Goal: Find specific page/section: Find specific page/section

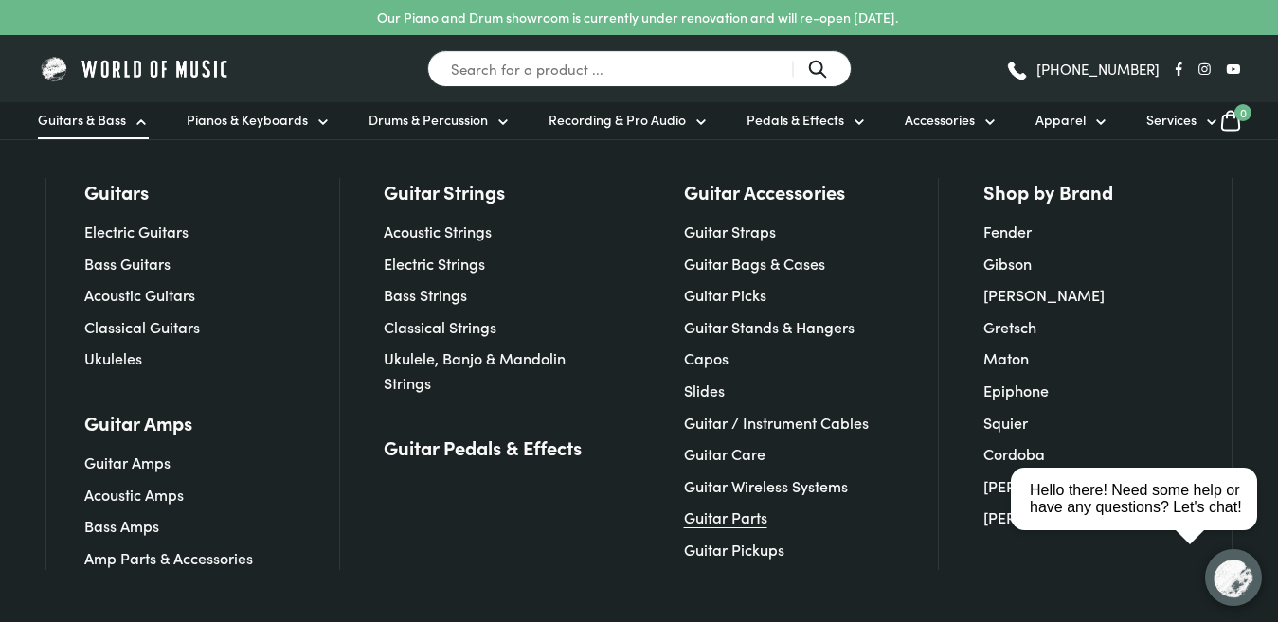
click at [748, 512] on link "Guitar Parts" at bounding box center [725, 517] width 83 height 21
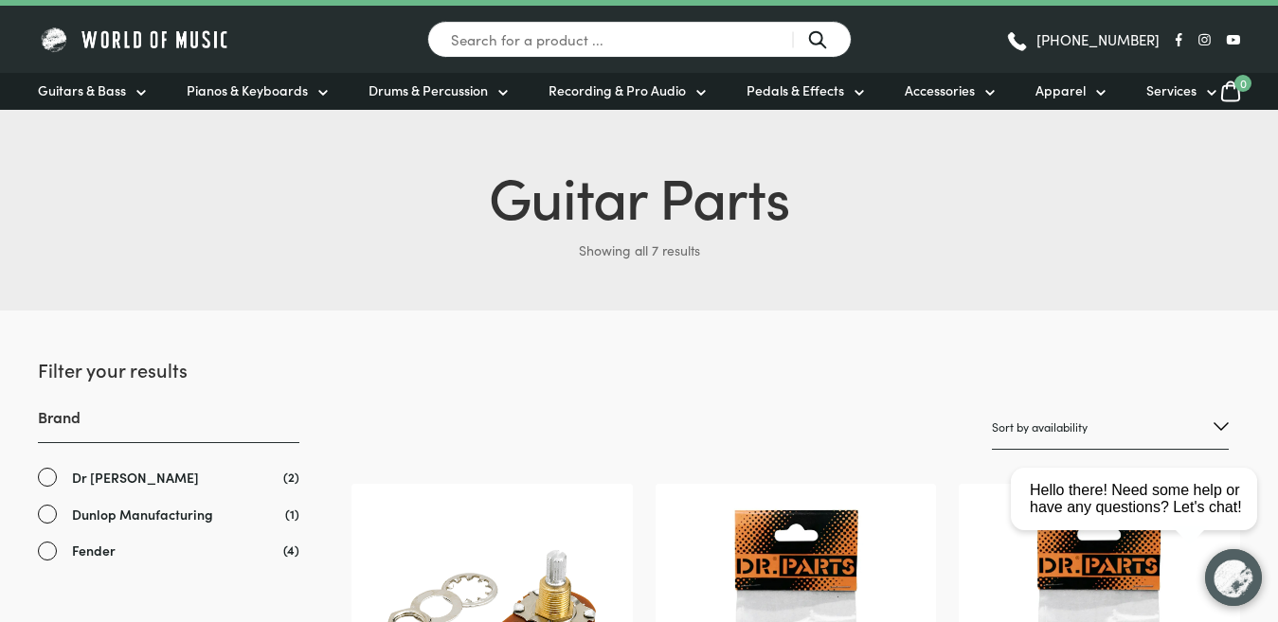
scroll to position [25, 0]
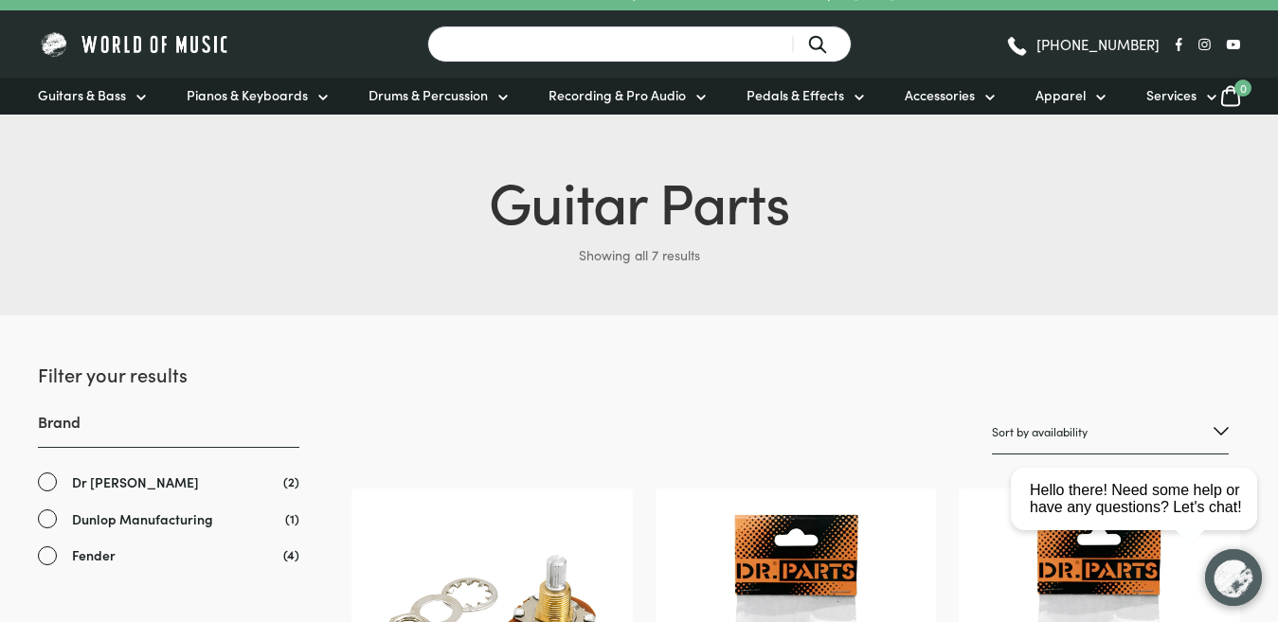
click at [599, 41] on input "Search for a product ..." at bounding box center [639, 44] width 424 height 37
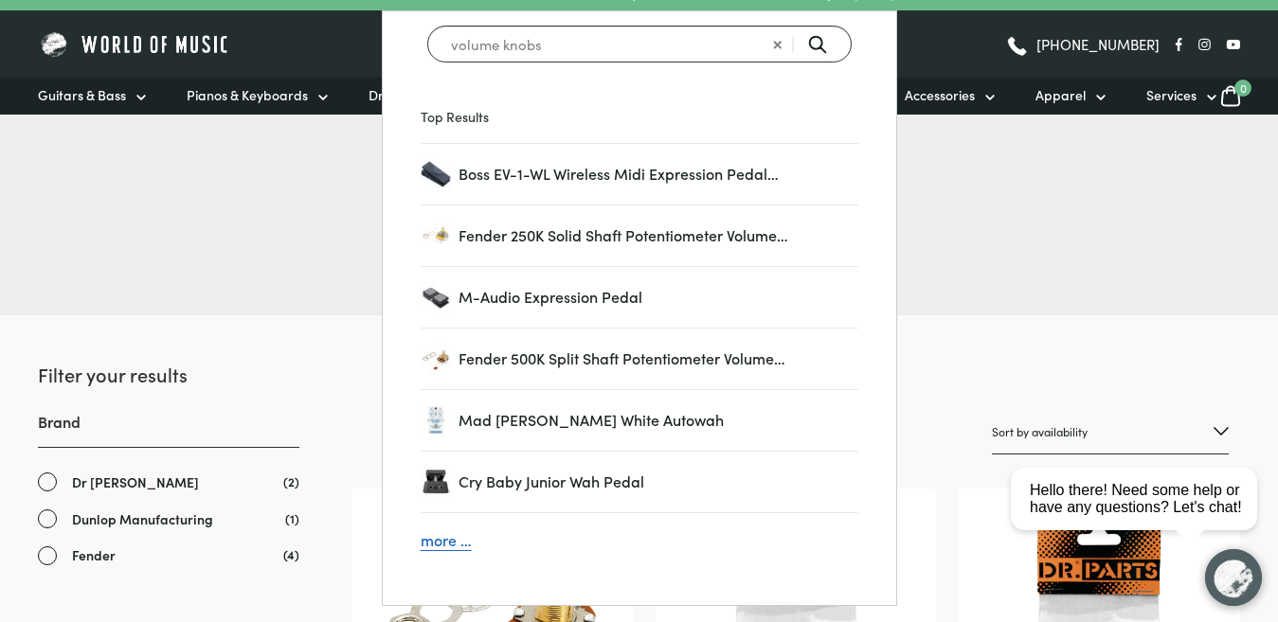
type input "volume knobs"
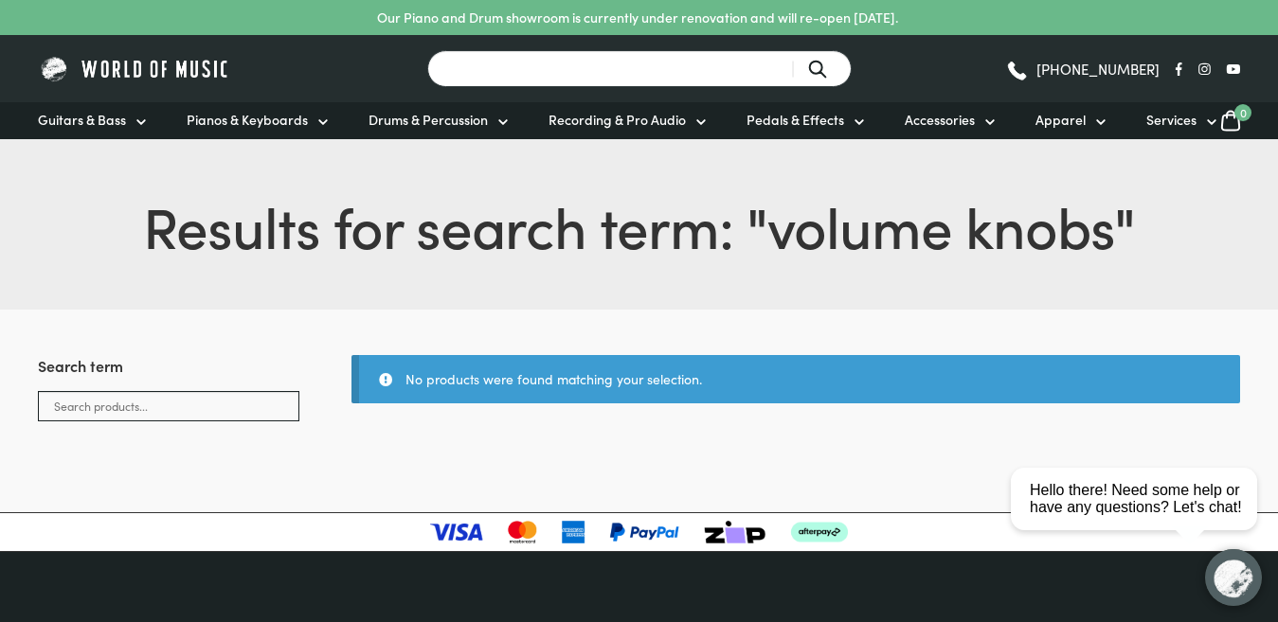
click at [608, 66] on input "Search for a product ..." at bounding box center [639, 68] width 424 height 37
type input "knobs"
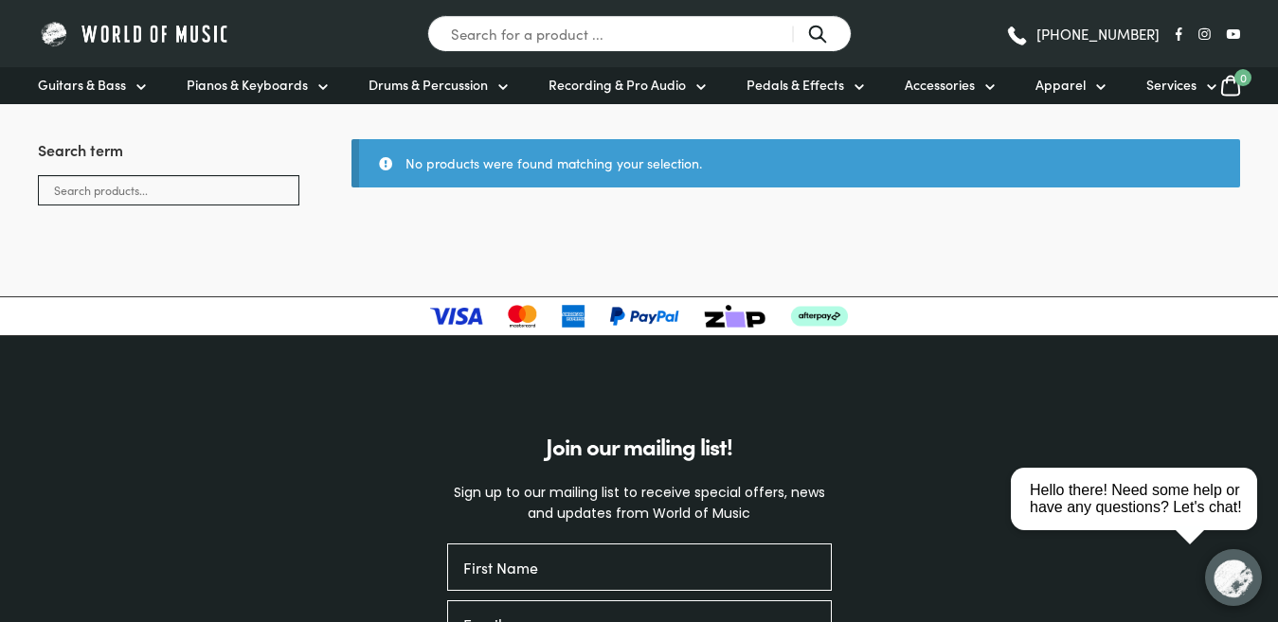
scroll to position [43, 0]
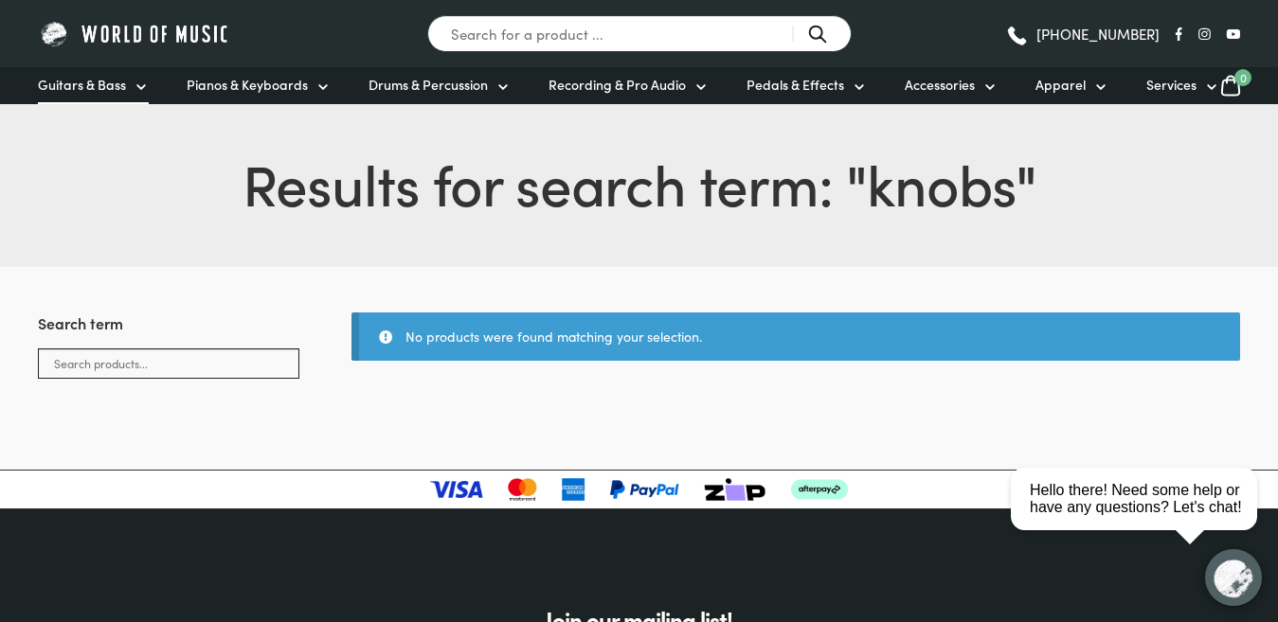
click at [121, 81] on span "Guitars & Bass" at bounding box center [82, 85] width 88 height 20
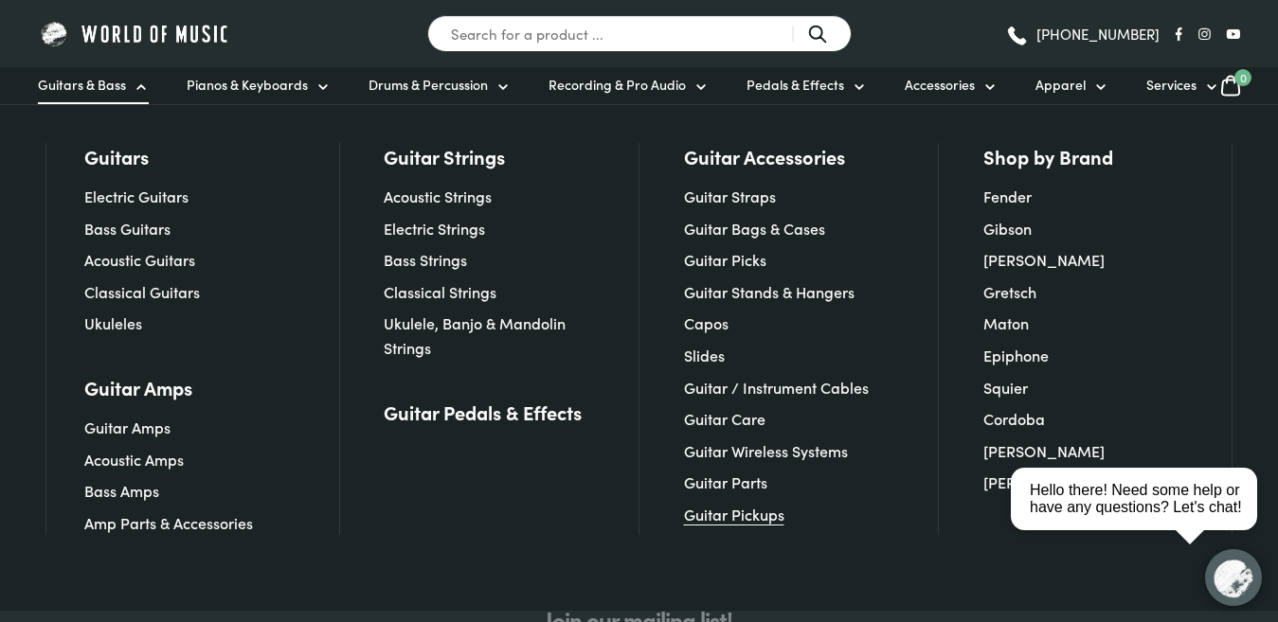
click at [760, 518] on link "Guitar Pickups" at bounding box center [734, 514] width 100 height 21
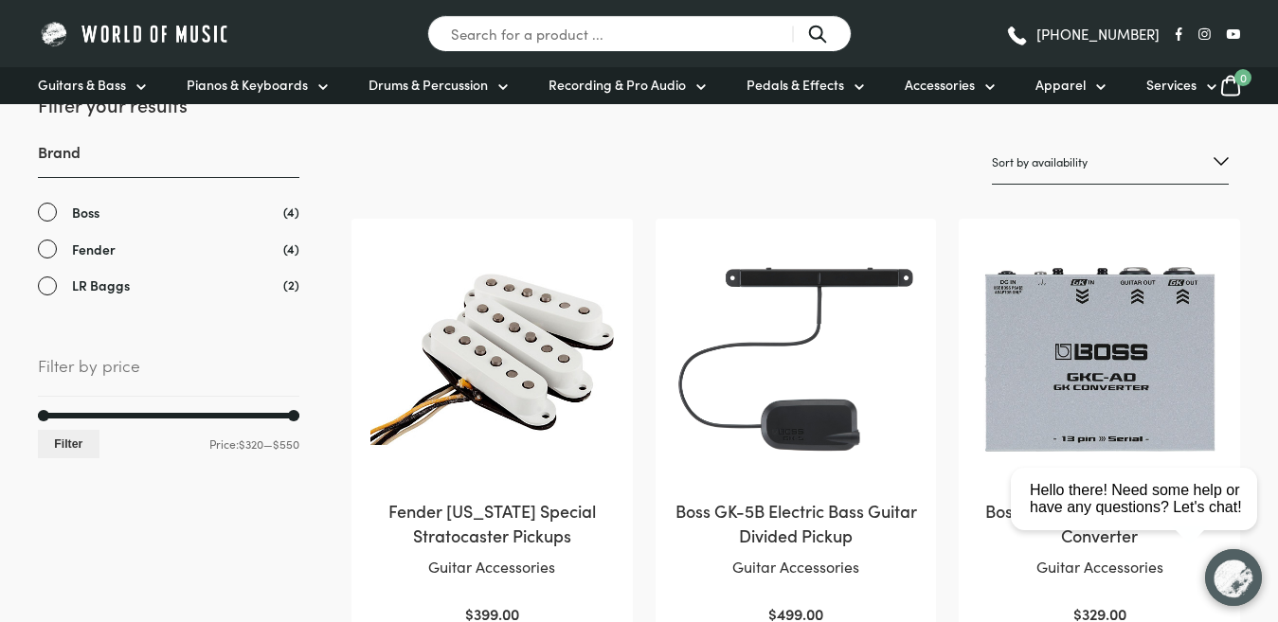
scroll to position [210, 0]
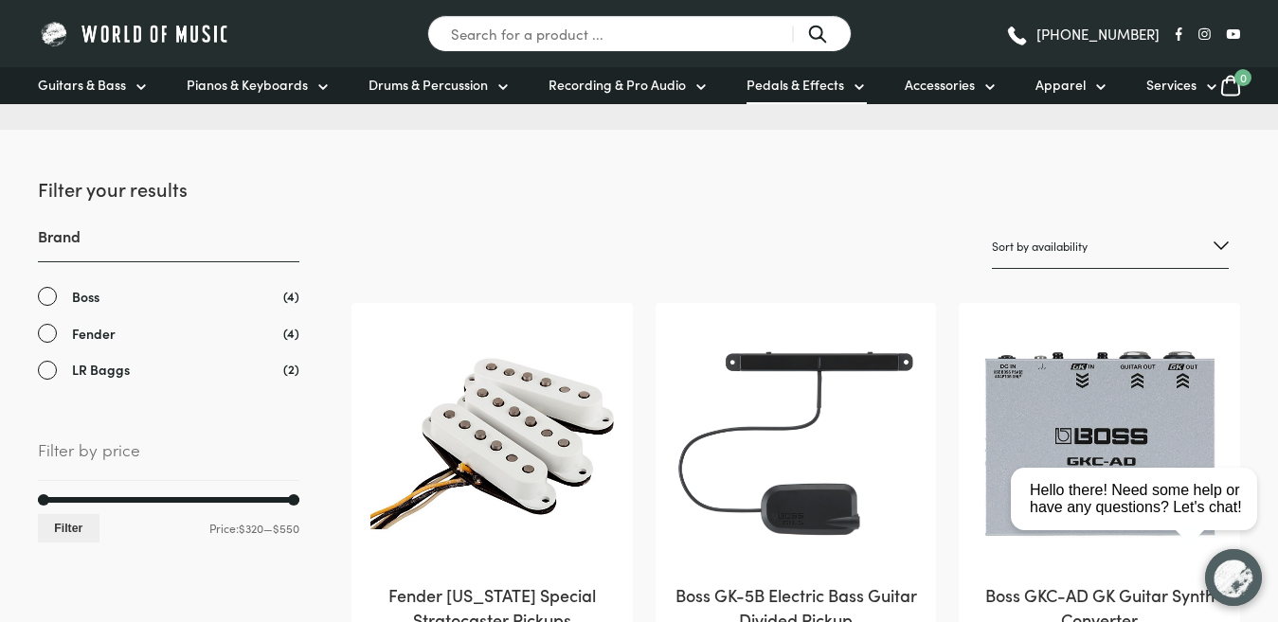
click at [851, 89] on icon at bounding box center [858, 87] width 15 height 15
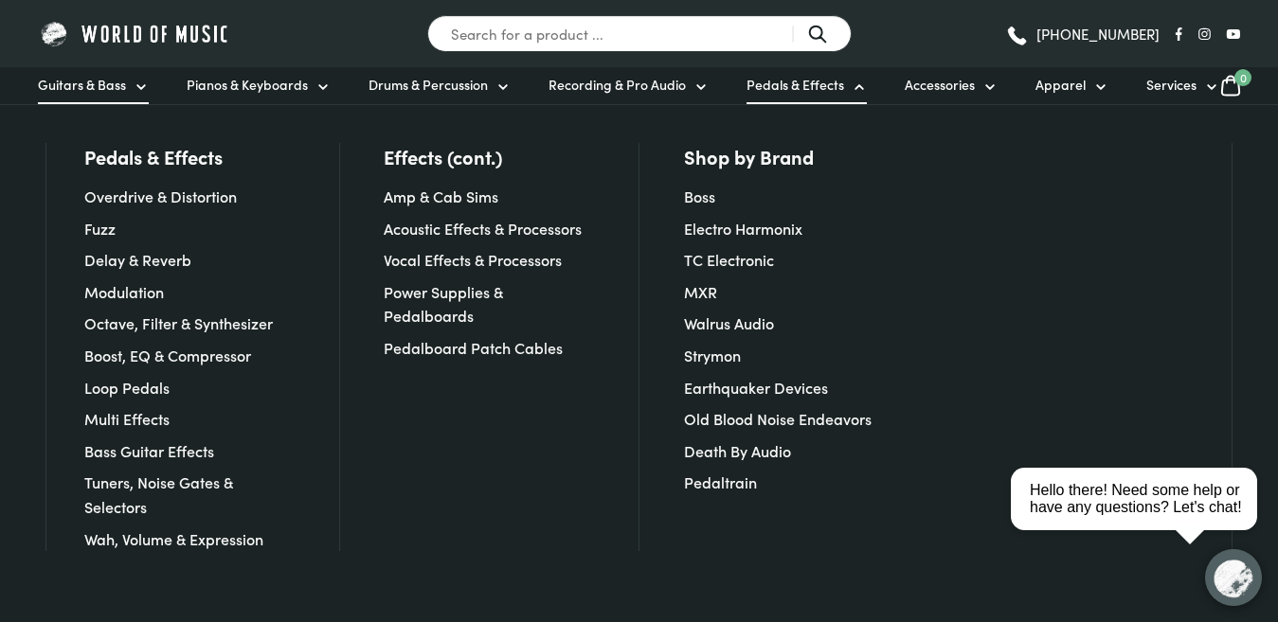
click at [131, 85] on link "Guitars & Bass" at bounding box center [93, 85] width 111 height 37
